Goal: Navigation & Orientation: Find specific page/section

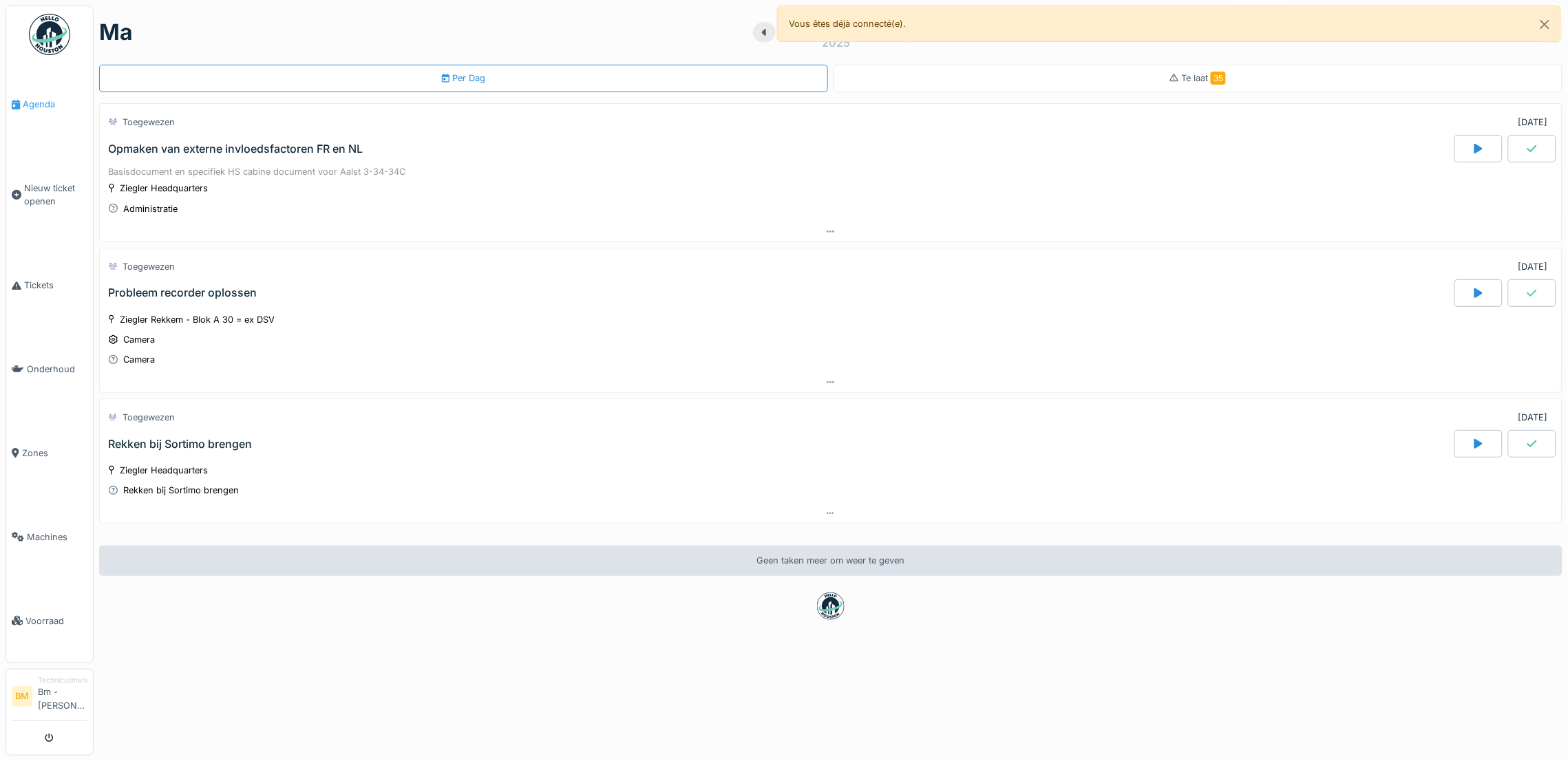
click at [38, 111] on link "Agenda" at bounding box center [50, 104] width 87 height 84
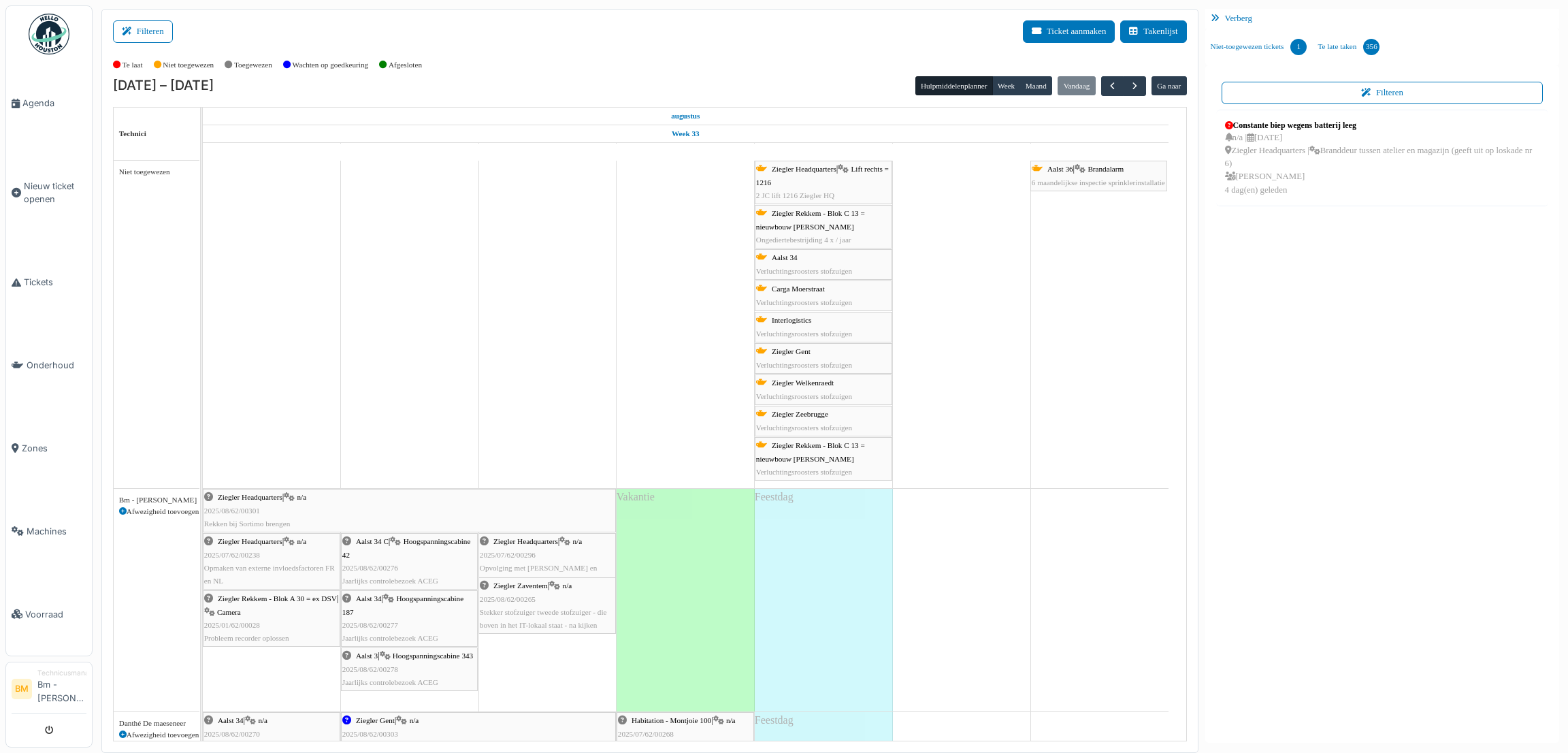
drag, startPoint x: 1170, startPoint y: 204, endPoint x: 749, endPoint y: 39, distance: 452.2
click at [749, 39] on div "Filteren Ticket aanmaken Takenlijst" at bounding box center [649, 37] width 1074 height 34
